Goal: Information Seeking & Learning: Find specific fact

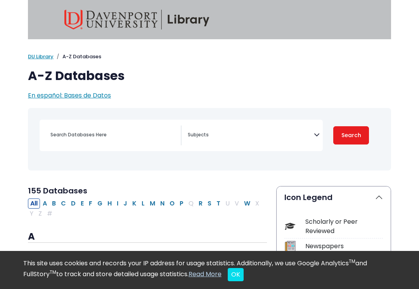
click at [315, 135] on icon "Search filters" at bounding box center [317, 133] width 6 height 11
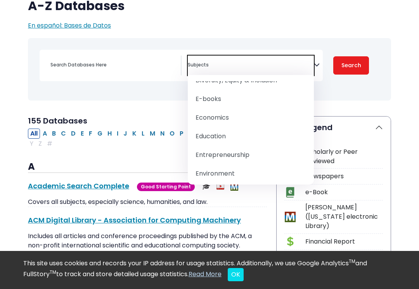
scroll to position [342, 0]
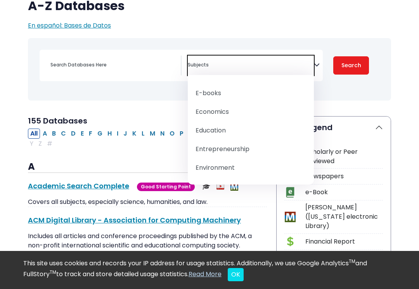
select select "242831"
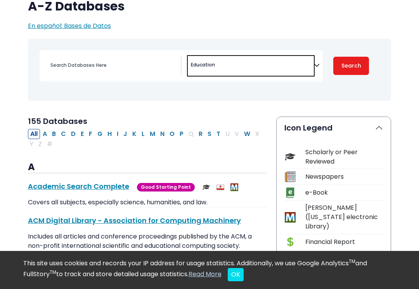
click at [356, 71] on button "Search" at bounding box center [351, 66] width 36 height 18
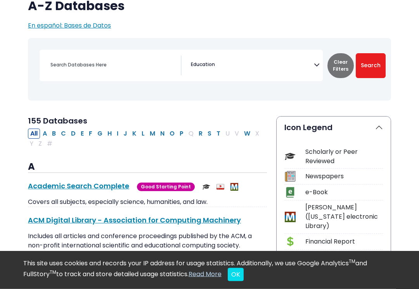
scroll to position [70, 0]
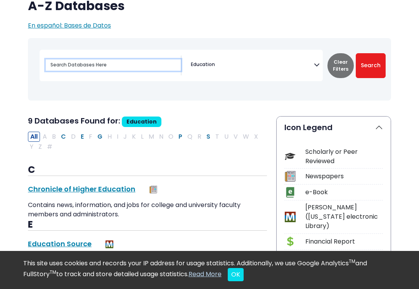
click at [74, 65] on input "Search database by title or keyword" at bounding box center [113, 64] width 135 height 11
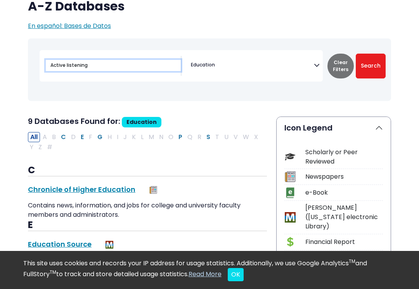
type input "Active listening"
click at [369, 65] on button "Search" at bounding box center [371, 66] width 30 height 25
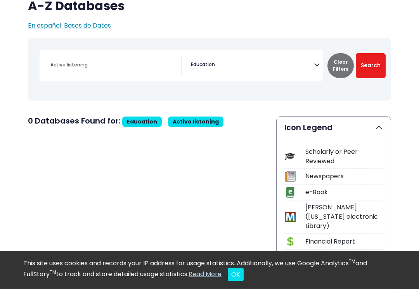
click at [337, 65] on button "Clear Filters" at bounding box center [340, 66] width 26 height 25
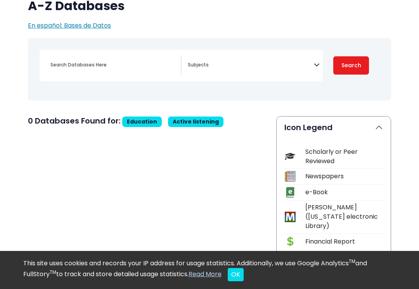
select select "Database Subject Filter"
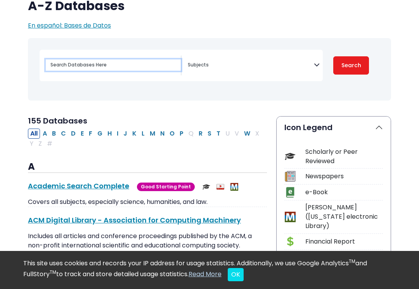
click at [63, 67] on input "Search database by title or keyword" at bounding box center [113, 64] width 135 height 11
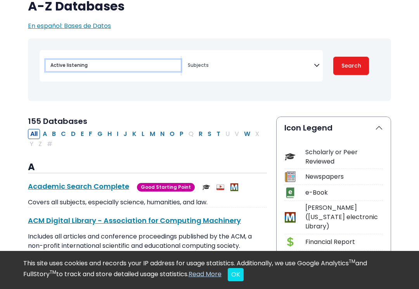
type input "Active listening"
click at [350, 57] on button "Search" at bounding box center [351, 66] width 36 height 18
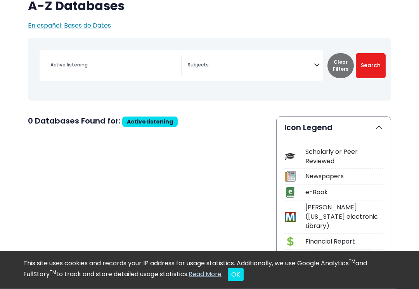
scroll to position [70, 0]
click at [239, 275] on button "OK" at bounding box center [236, 274] width 16 height 13
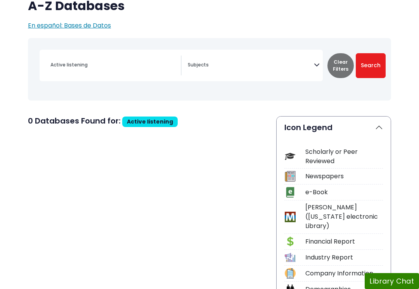
click at [366, 66] on button "Search" at bounding box center [371, 65] width 30 height 25
click at [123, 70] on input "Active listening" at bounding box center [113, 64] width 135 height 11
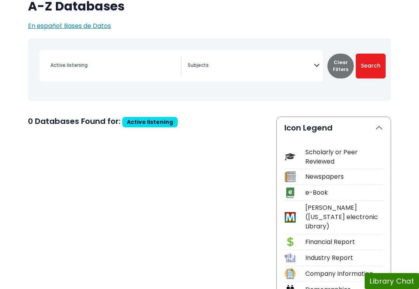
click at [370, 65] on button "Search" at bounding box center [371, 66] width 30 height 25
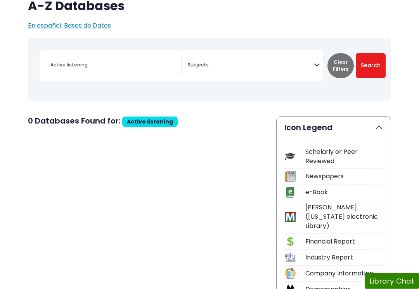
scroll to position [70, 0]
click at [264, 62] on textarea "Search" at bounding box center [251, 65] width 126 height 6
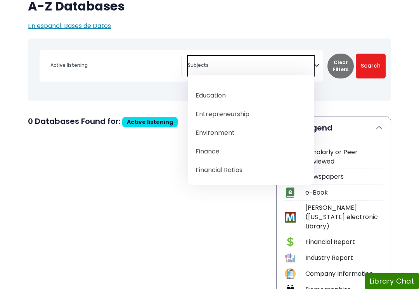
scroll to position [373, 0]
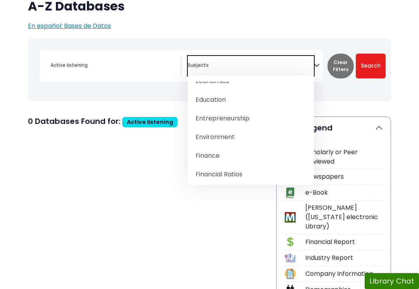
select select "242831"
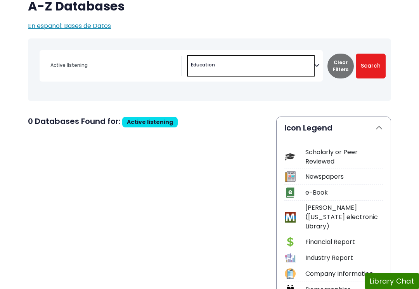
click at [368, 74] on button "Search" at bounding box center [371, 66] width 30 height 25
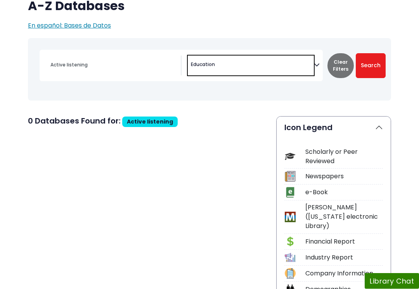
scroll to position [70, 0]
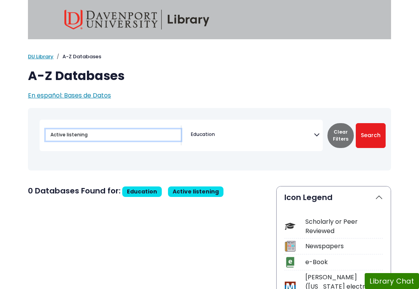
click at [69, 135] on input "Active listening" at bounding box center [113, 134] width 135 height 11
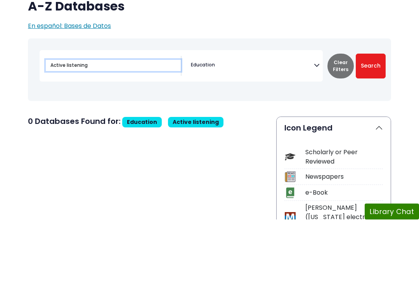
click at [66, 129] on input "Active listening" at bounding box center [113, 134] width 135 height 11
click at [363, 123] on button "Search" at bounding box center [371, 135] width 30 height 25
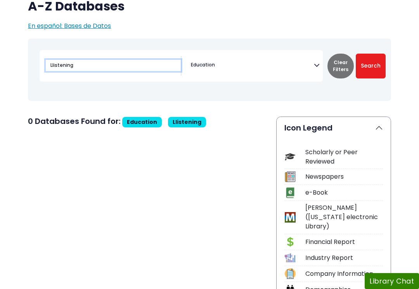
click at [96, 68] on input "Llistening" at bounding box center [113, 65] width 135 height 11
click at [61, 69] on input "Llistening" at bounding box center [113, 65] width 135 height 11
click at [365, 60] on button "Search" at bounding box center [371, 66] width 30 height 25
type input "Active listening"
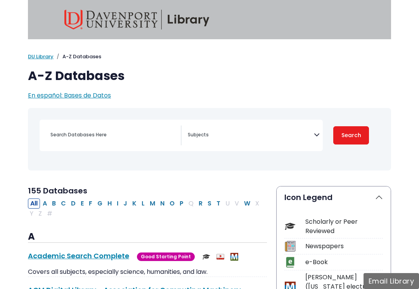
select select "Database Subject Filter"
click at [315, 137] on icon "Search filters" at bounding box center [317, 133] width 6 height 11
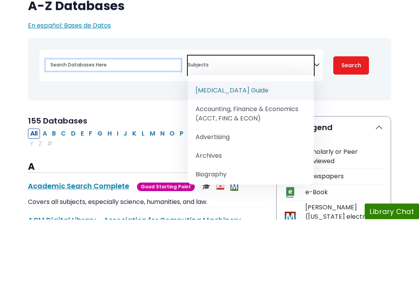
click at [78, 129] on input "Search database by title or keyword" at bounding box center [113, 134] width 135 height 11
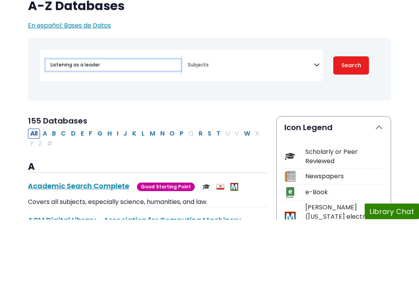
type input "Listening as a leader"
click at [348, 126] on button "Search" at bounding box center [351, 135] width 36 height 18
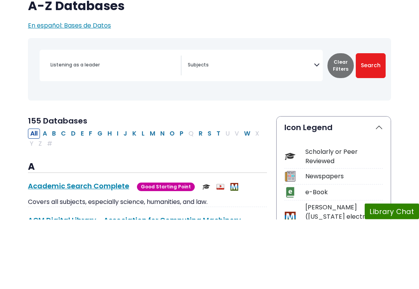
scroll to position [70, 0]
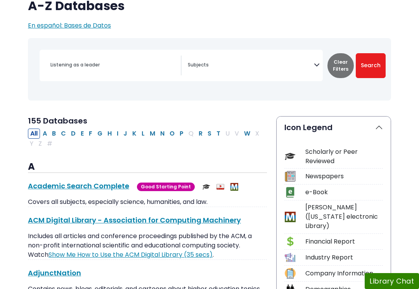
select select "Database Subject Filter"
